Goal: Task Accomplishment & Management: Manage account settings

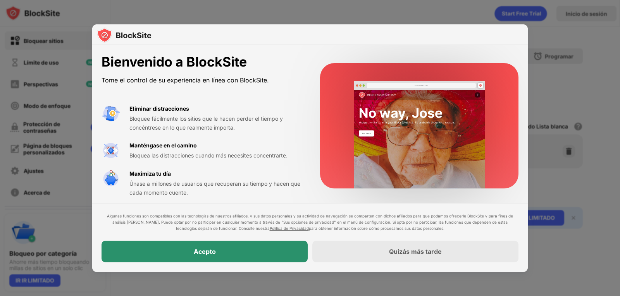
click at [247, 257] on div "Acepto" at bounding box center [205, 252] width 206 height 22
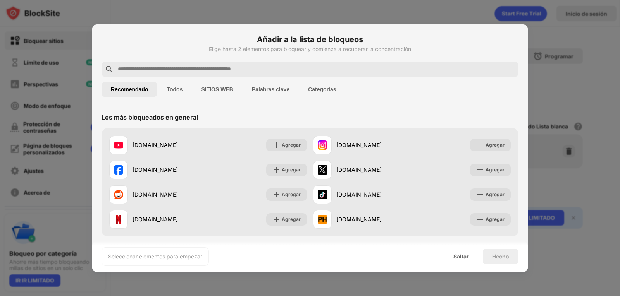
click at [205, 71] on input "text" at bounding box center [316, 69] width 398 height 9
click at [266, 66] on input "text" at bounding box center [316, 69] width 398 height 9
paste input "**********"
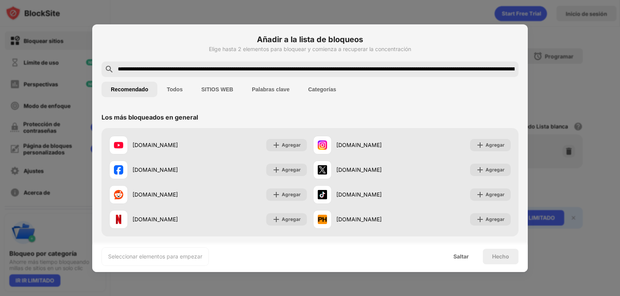
scroll to position [0, 854]
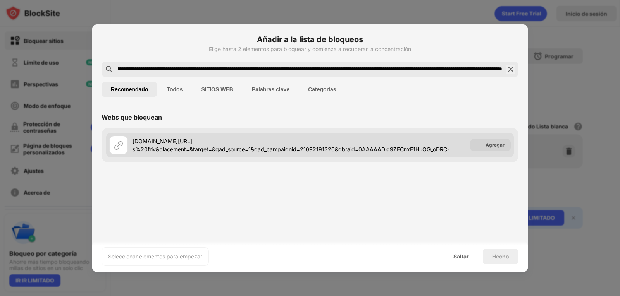
type input "**********"
click at [331, 150] on font "poki.com/es?campaign=21092191320&adgroup=160315961496&extensionid=&targetid=aud…" at bounding box center [291, 153] width 317 height 31
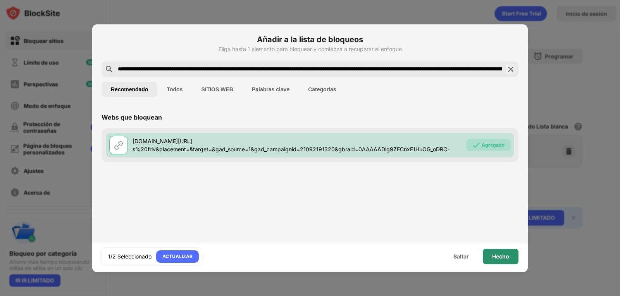
click at [496, 257] on font "Hecho" at bounding box center [500, 256] width 17 height 7
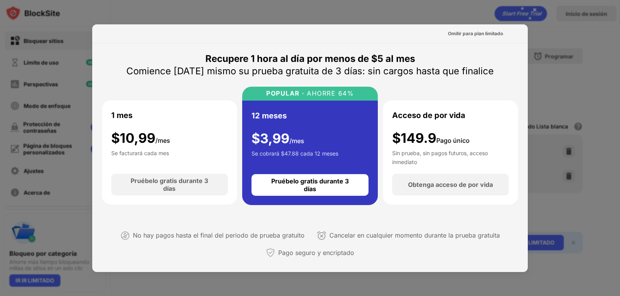
drag, startPoint x: 604, startPoint y: 119, endPoint x: 543, endPoint y: 130, distance: 62.6
click at [600, 119] on div at bounding box center [310, 148] width 620 height 296
click at [23, 155] on div at bounding box center [310, 148] width 620 height 296
click at [23, 154] on div at bounding box center [310, 148] width 620 height 296
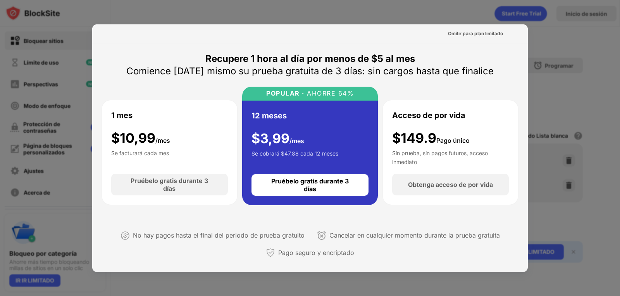
click at [23, 154] on div at bounding box center [310, 148] width 620 height 296
click at [467, 34] on font "Omitir para plan limitado" at bounding box center [475, 34] width 55 height 6
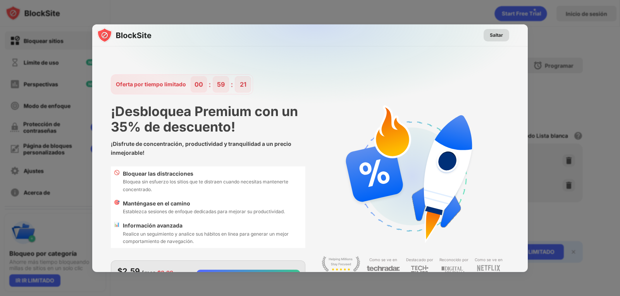
click at [494, 34] on font "Saltar" at bounding box center [496, 35] width 13 height 6
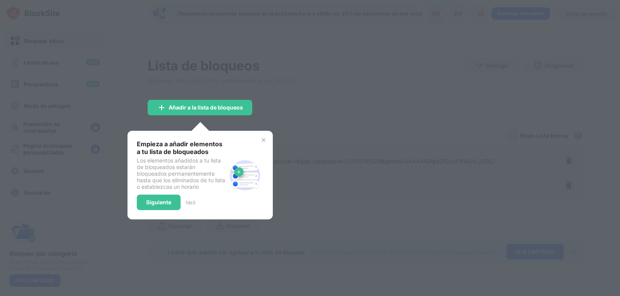
click at [266, 142] on img at bounding box center [263, 140] width 6 height 6
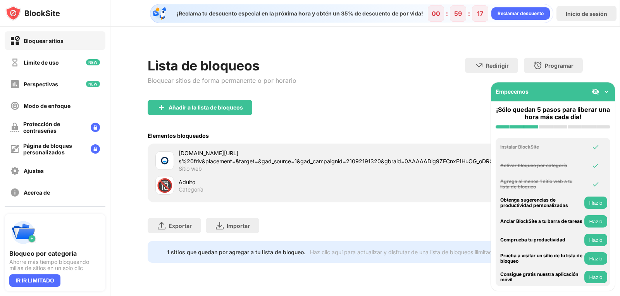
click at [397, 78] on div "Lista de bloqueos Bloquear sitios de forma permanente o por horario Redirigir H…" at bounding box center [365, 79] width 435 height 42
click at [606, 90] on img at bounding box center [607, 92] width 8 height 8
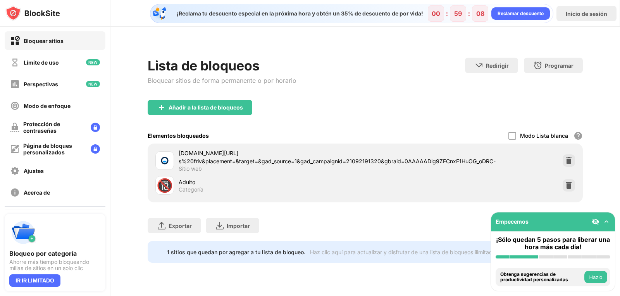
click at [595, 280] on font "Hazlo" at bounding box center [595, 278] width 13 height 6
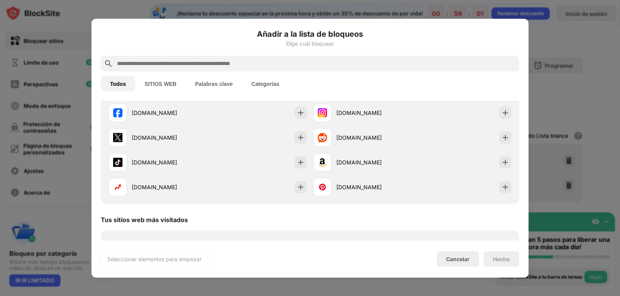
scroll to position [65, 0]
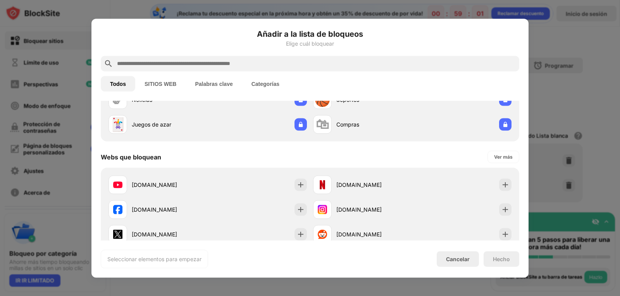
click at [586, 34] on div at bounding box center [310, 148] width 620 height 296
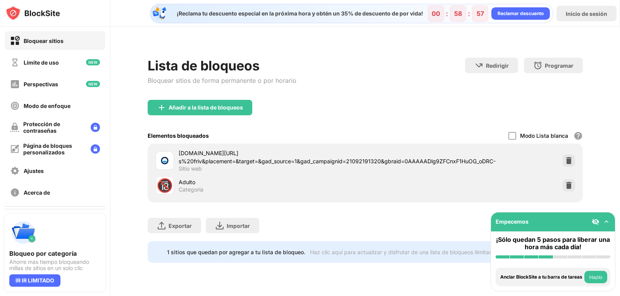
click at [209, 117] on div "Añadir a la lista de bloqueos" at bounding box center [365, 114] width 435 height 28
click at [209, 110] on font "Añadir a la lista de bloqueos" at bounding box center [206, 107] width 74 height 7
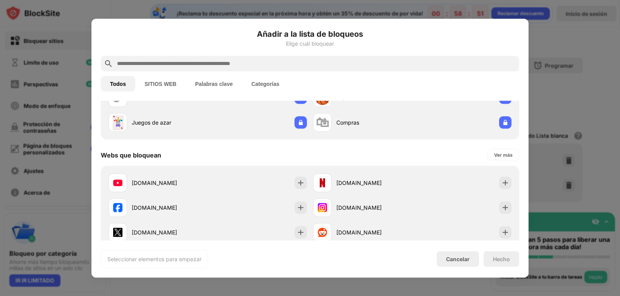
scroll to position [65, 0]
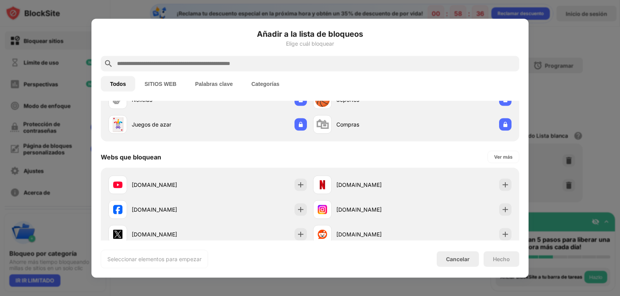
click at [255, 61] on input "text" at bounding box center [316, 63] width 400 height 9
paste input "**********"
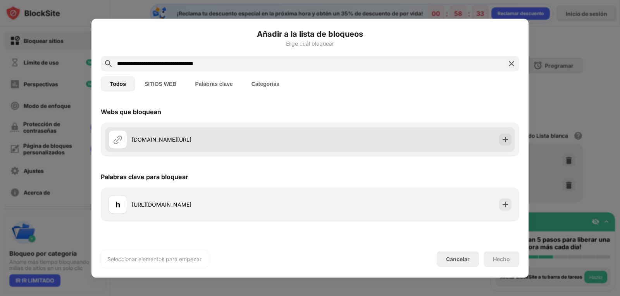
type input "**********"
click at [215, 133] on div "friv.com/z/play/juegos.html" at bounding box center [210, 139] width 202 height 19
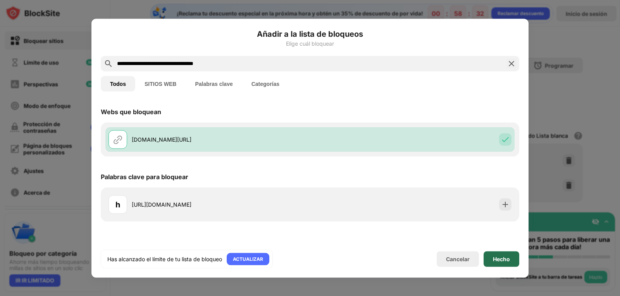
click at [496, 261] on font "Hecho" at bounding box center [501, 259] width 17 height 7
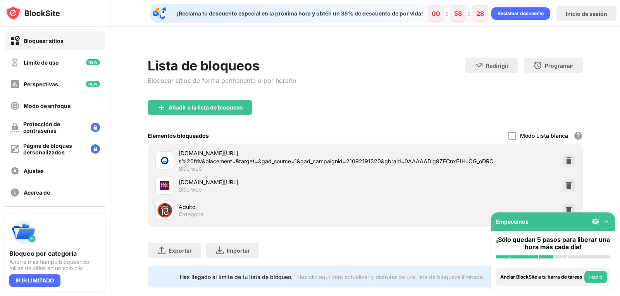
click at [609, 221] on img at bounding box center [607, 222] width 8 height 8
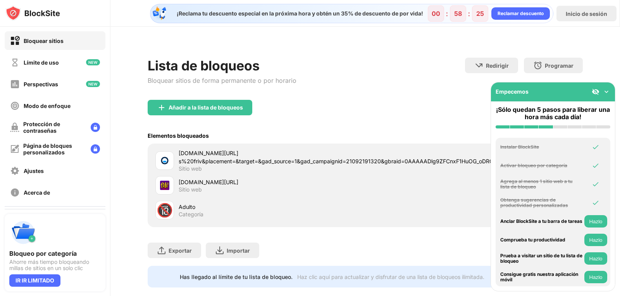
click at [607, 92] on img at bounding box center [607, 92] width 8 height 8
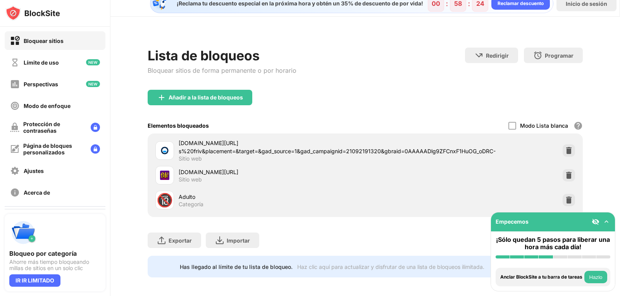
scroll to position [19, 0]
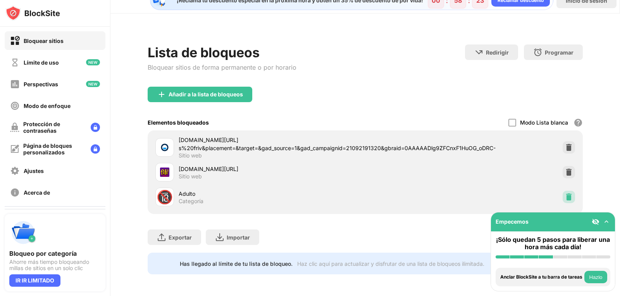
click at [565, 193] on img at bounding box center [569, 197] width 8 height 8
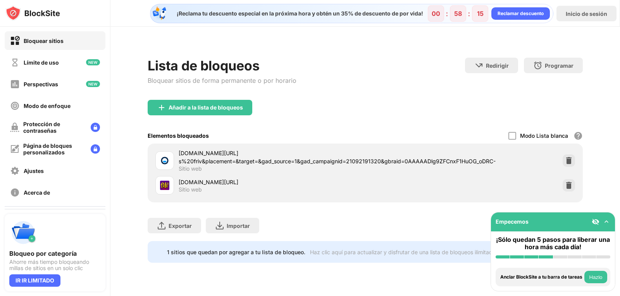
click at [480, 94] on div "Lista de bloqueos Bloquear sitios de forma permanente o por horario Redirigir H…" at bounding box center [365, 79] width 435 height 42
drag, startPoint x: 545, startPoint y: 221, endPoint x: 462, endPoint y: 251, distance: 87.9
click at [462, 251] on div "Bloquear sitios Límite de uso Perspectivas Modo de enfoque Protección de contra…" at bounding box center [310, 148] width 620 height 296
click at [418, 282] on div "Lista de bloqueos Bloquear sitios de forma permanente o por horario Redirigir H…" at bounding box center [365, 156] width 510 height 258
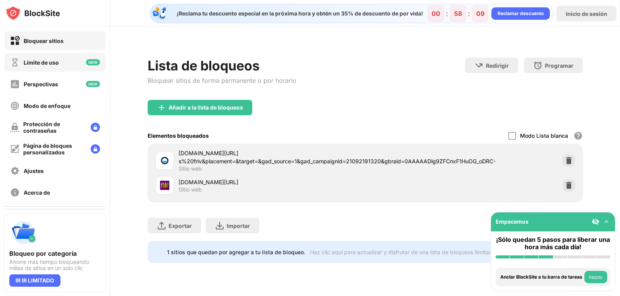
click at [58, 69] on div "Límite de uso" at bounding box center [55, 62] width 101 height 19
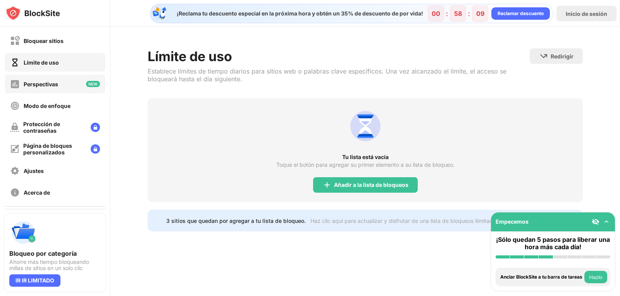
click at [58, 81] on font "Perspectivas" at bounding box center [41, 84] width 34 height 7
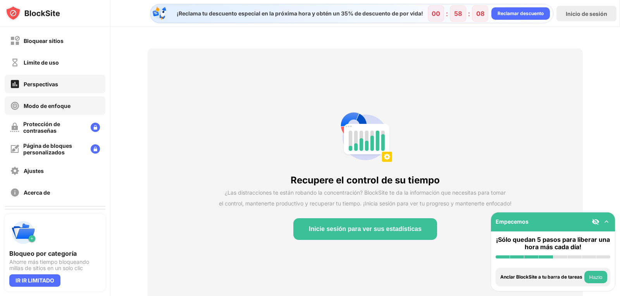
click at [58, 103] on font "Modo de enfoque" at bounding box center [47, 106] width 47 height 7
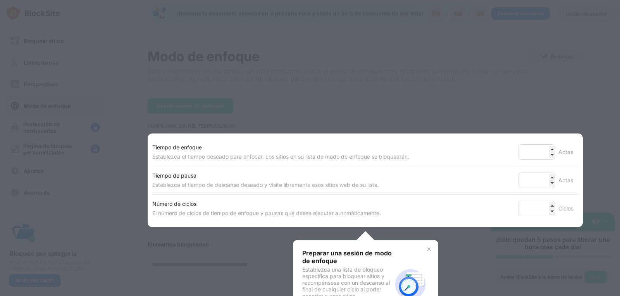
click at [395, 109] on div at bounding box center [310, 148] width 620 height 296
click at [397, 109] on div at bounding box center [310, 148] width 620 height 296
click at [429, 250] on div "Preparar una sesión de modo de enfoque Establezca una lista de bloqueo específi…" at bounding box center [365, 284] width 145 height 89
click at [428, 250] on img at bounding box center [429, 249] width 6 height 6
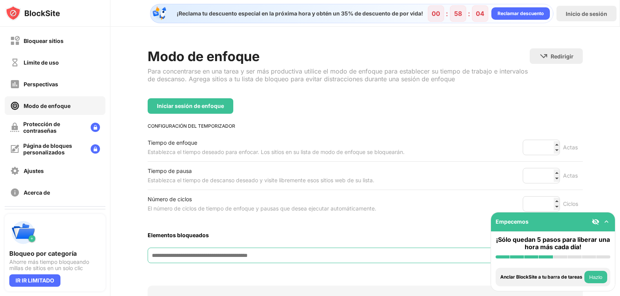
drag, startPoint x: 427, startPoint y: 250, endPoint x: 424, endPoint y: 243, distance: 7.1
click at [426, 250] on input at bounding box center [328, 256] width 361 height 16
